Goal: Task Accomplishment & Management: Manage account settings

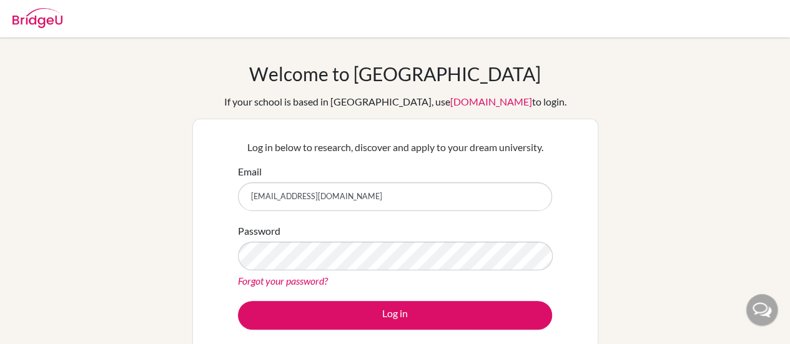
type input "[EMAIL_ADDRESS][DOMAIN_NAME]"
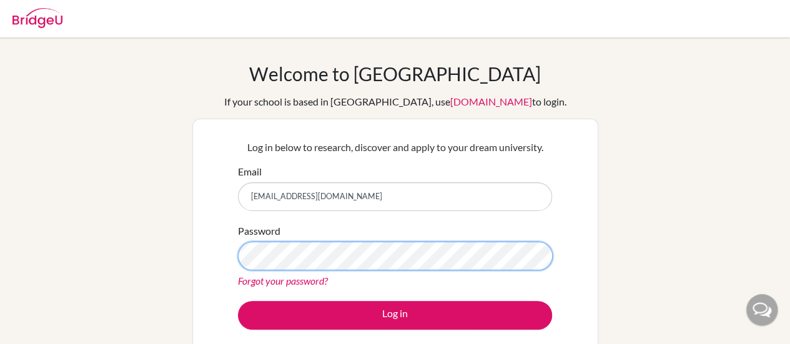
click at [238, 301] on button "Log in" at bounding box center [395, 315] width 314 height 29
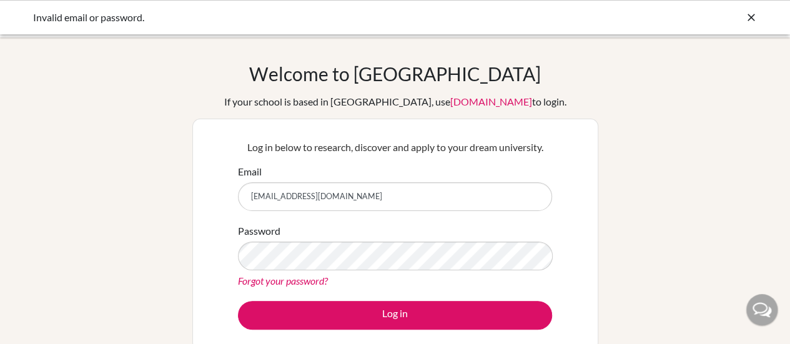
click at [751, 22] on icon at bounding box center [751, 17] width 12 height 12
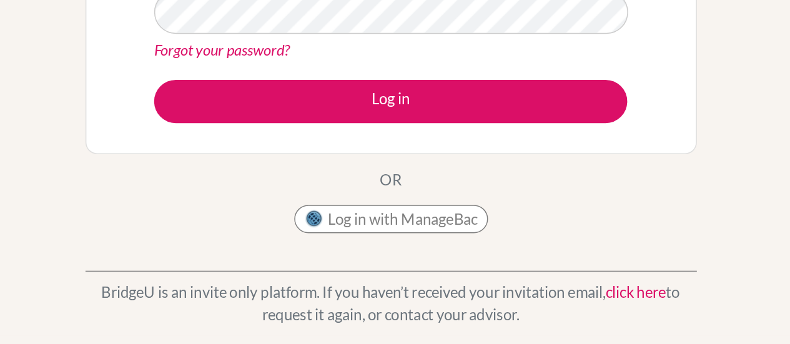
scroll to position [159, 0]
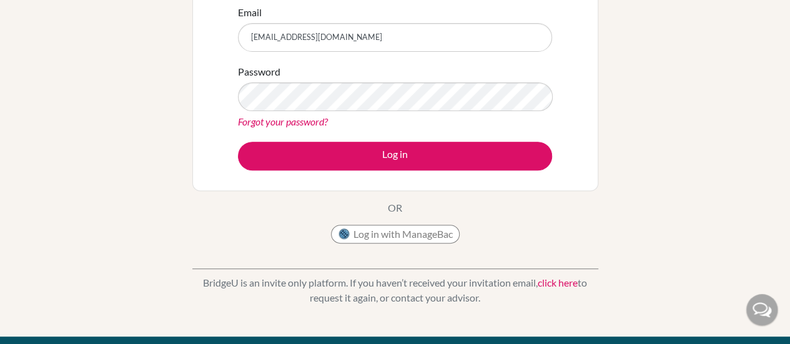
click at [569, 282] on link "click here" at bounding box center [558, 283] width 40 height 12
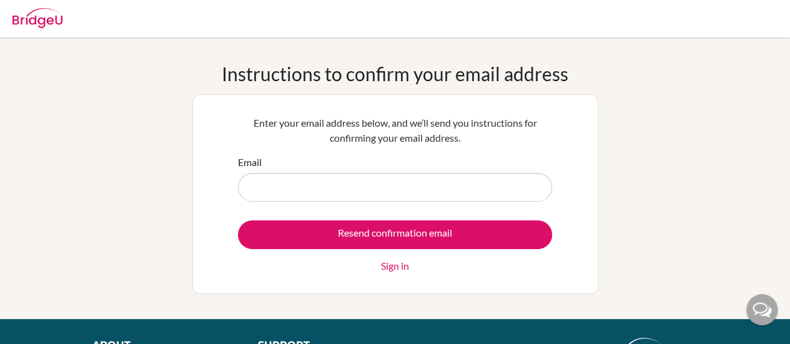
click at [398, 264] on link "Sign in" at bounding box center [395, 266] width 28 height 15
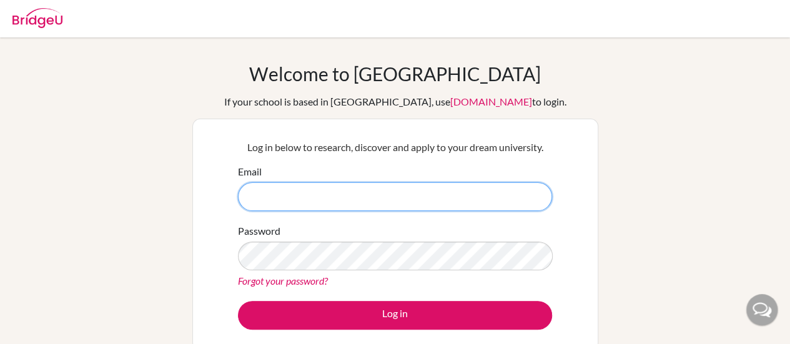
click at [426, 207] on input "Email" at bounding box center [395, 196] width 314 height 29
type input "[EMAIL_ADDRESS][DOMAIN_NAME]"
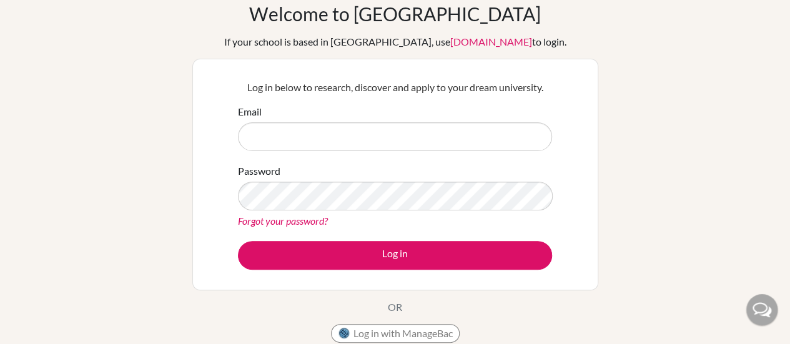
scroll to position [87, 0]
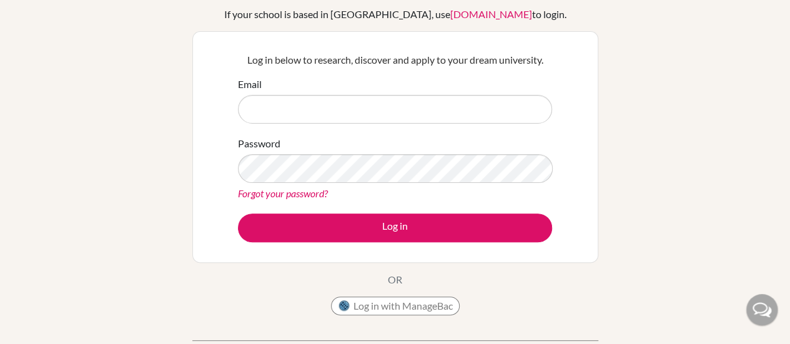
click at [312, 190] on link "Forgot your password?" at bounding box center [283, 193] width 90 height 12
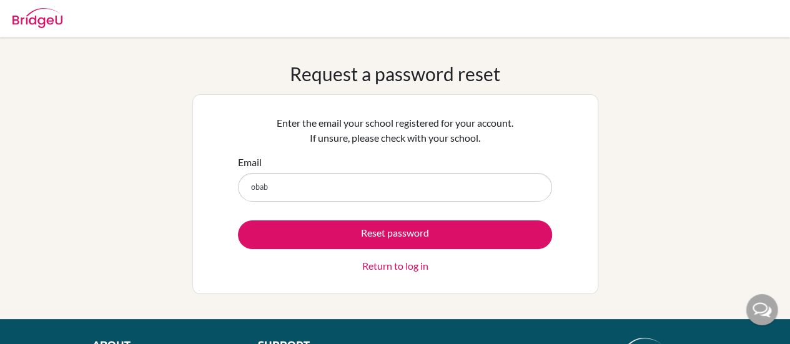
type input "obabade26@icsabuja.education"
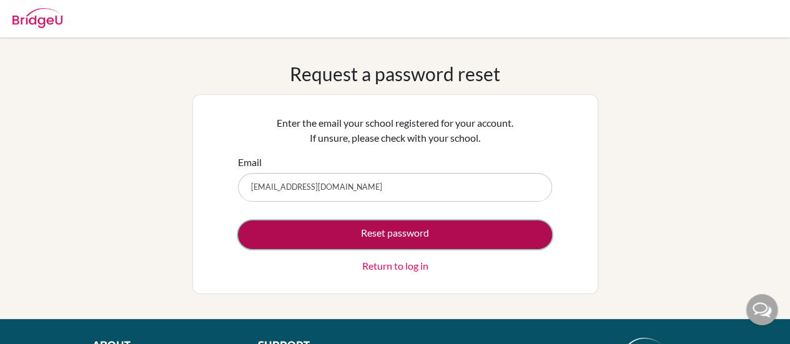
click at [364, 227] on button "Reset password" at bounding box center [395, 234] width 314 height 29
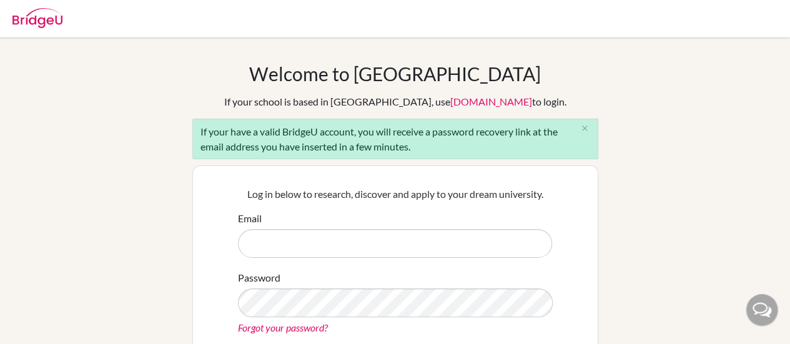
scroll to position [41, 0]
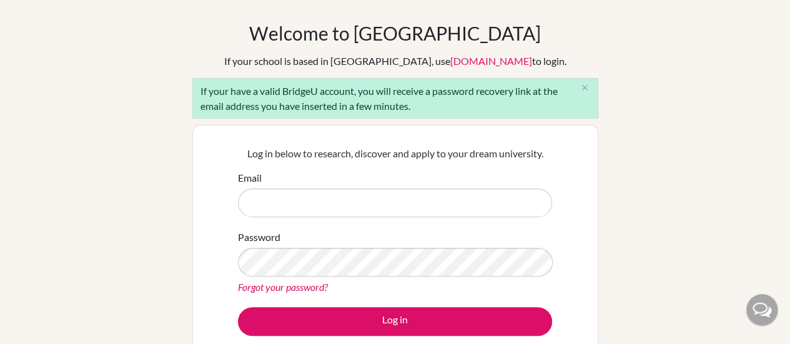
click at [317, 207] on input "Email" at bounding box center [395, 203] width 314 height 29
type input "obabade26@icsabuja.education"
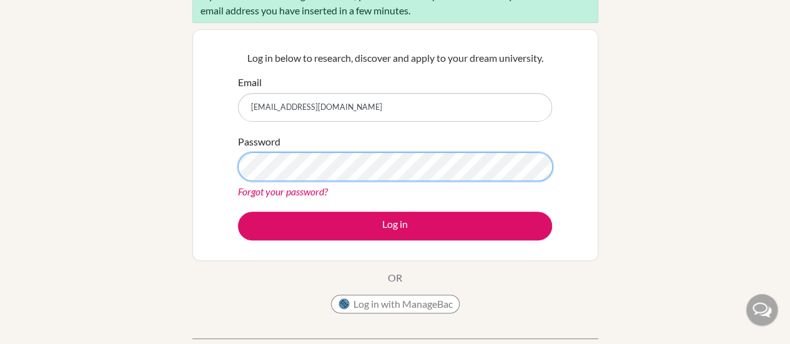
scroll to position [137, 0]
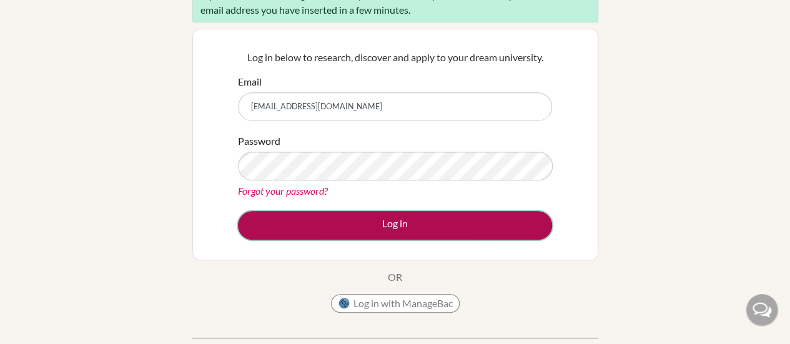
click at [362, 220] on button "Log in" at bounding box center [395, 225] width 314 height 29
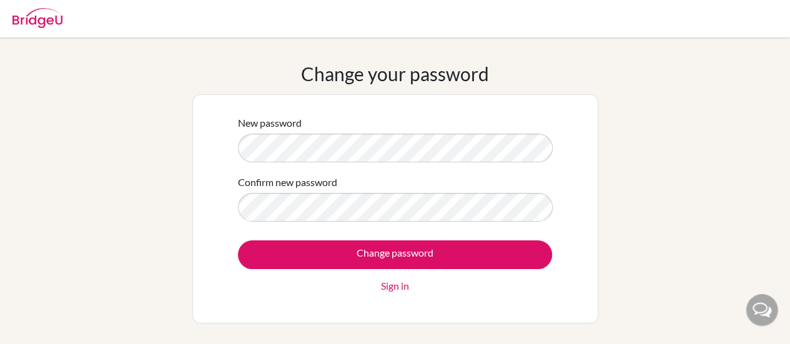
click at [359, 222] on form "New password Confirm new password Change password Sign in" at bounding box center [395, 205] width 314 height 178
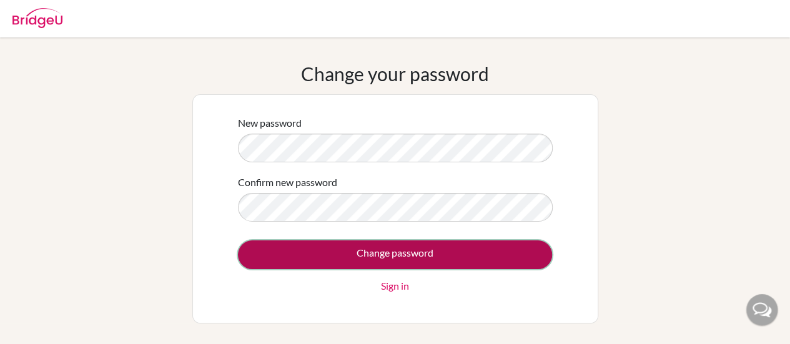
click at [386, 243] on input "Change password" at bounding box center [395, 254] width 314 height 29
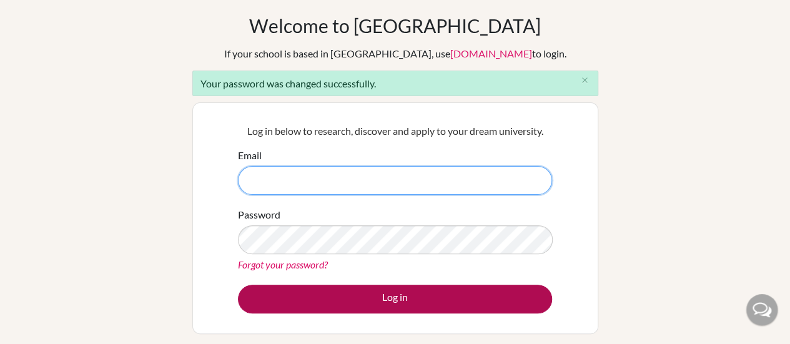
scroll to position [49, 0]
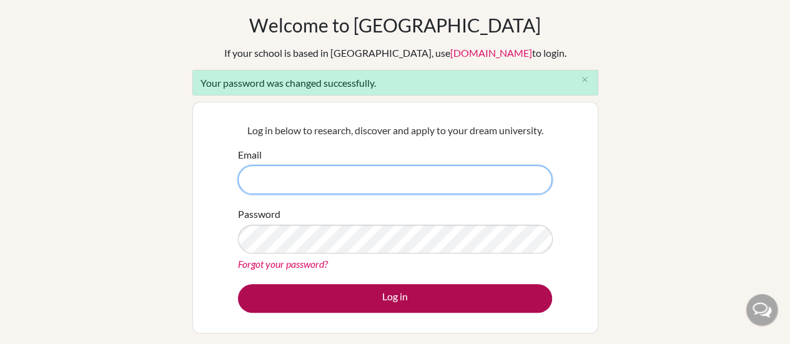
type input "[EMAIL_ADDRESS][DOMAIN_NAME]"
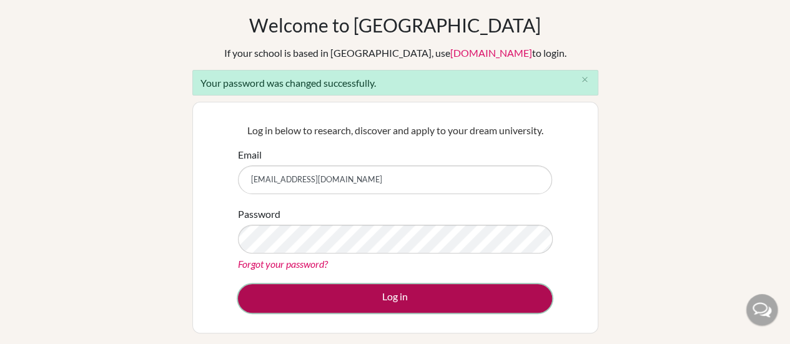
click at [392, 289] on button "Log in" at bounding box center [395, 298] width 314 height 29
